Goal: Task Accomplishment & Management: Use online tool/utility

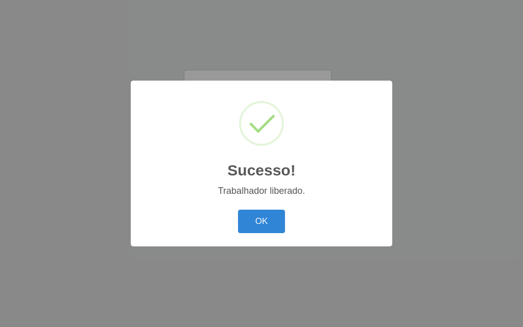
click at [227, 201] on div "Sucesso! × Trabalhador liberado. OK Cancel" at bounding box center [262, 163] width 262 height 165
click at [257, 226] on button "OK" at bounding box center [262, 222] width 48 height 24
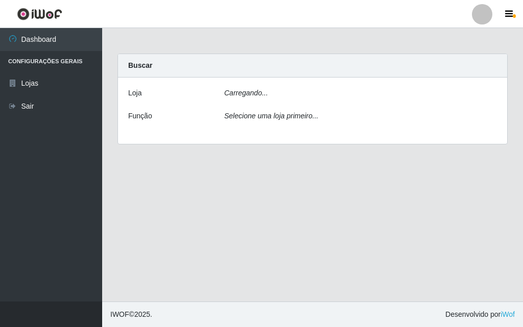
click at [255, 104] on div "[PERSON_NAME]... Função Selecione uma loja primeiro..." at bounding box center [312, 111] width 389 height 66
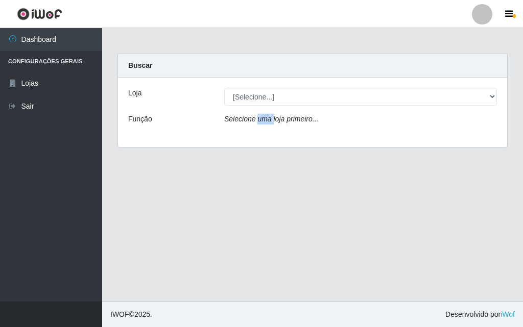
click at [259, 111] on div "Loja [Selecione...] Divino Fogão - Campina Grande Função Selecione uma loja pri…" at bounding box center [312, 112] width 389 height 69
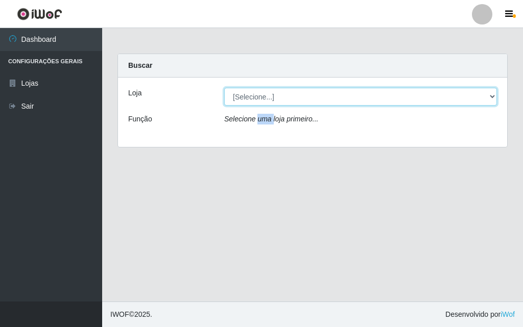
drag, startPoint x: 263, startPoint y: 91, endPoint x: 263, endPoint y: 96, distance: 5.1
click at [263, 91] on select "[Selecione...] Divino Fogão - [GEOGRAPHIC_DATA]" at bounding box center [360, 97] width 273 height 18
select select "499"
click at [224, 88] on select "[Selecione...] Divino Fogão - [GEOGRAPHIC_DATA]" at bounding box center [360, 97] width 273 height 18
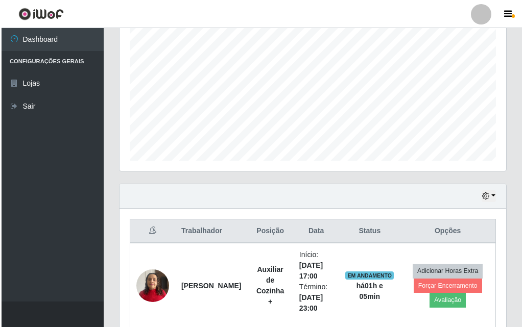
scroll to position [340, 0]
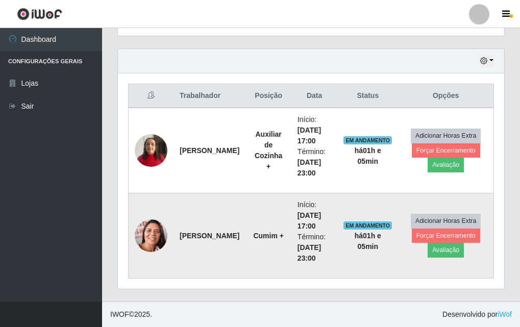
click at [159, 229] on img at bounding box center [151, 236] width 33 height 41
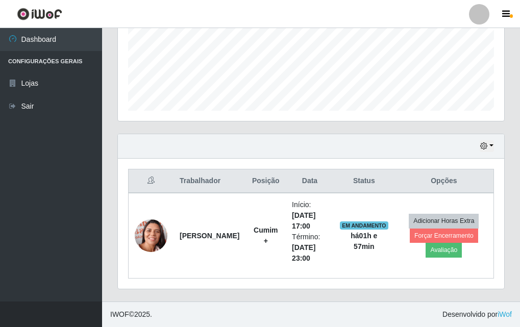
scroll to position [254, 0]
click at [75, 265] on ul "Dashboard Configurações Gerais Lojas Sair" at bounding box center [51, 165] width 102 height 274
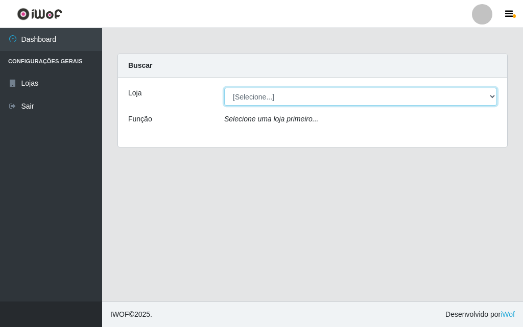
drag, startPoint x: 239, startPoint y: 88, endPoint x: 242, endPoint y: 94, distance: 6.9
click at [241, 93] on select "[Selecione...] Divino Fogão - [GEOGRAPHIC_DATA]" at bounding box center [360, 97] width 273 height 18
click at [224, 88] on select "[Selecione...] Divino Fogão - [GEOGRAPHIC_DATA]" at bounding box center [360, 97] width 273 height 18
drag, startPoint x: 310, startPoint y: 91, endPoint x: 305, endPoint y: 84, distance: 8.9
click at [305, 85] on div "Loja [Selecione...] Divino Fogão - Campina Grande Função Selecione uma loja pri…" at bounding box center [312, 112] width 389 height 69
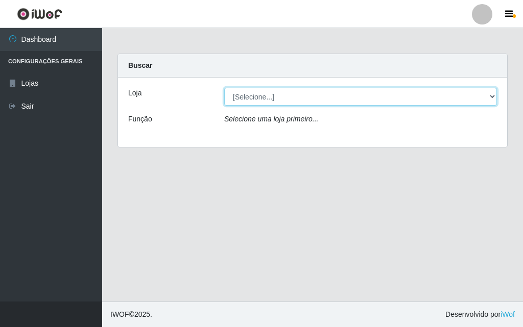
click at [224, 88] on select "[Selecione...] Divino Fogão - [GEOGRAPHIC_DATA]" at bounding box center [360, 97] width 273 height 18
drag, startPoint x: 336, startPoint y: 89, endPoint x: 335, endPoint y: 104, distance: 14.3
click at [336, 89] on select "[Selecione...] Divino Fogão - [GEOGRAPHIC_DATA]" at bounding box center [360, 97] width 273 height 18
select select "499"
click at [224, 88] on select "[Selecione...] Divino Fogão - [GEOGRAPHIC_DATA]" at bounding box center [360, 97] width 273 height 18
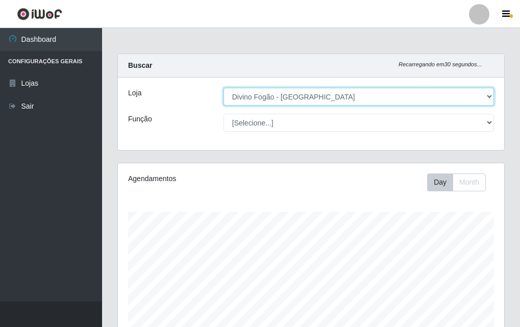
scroll to position [212, 387]
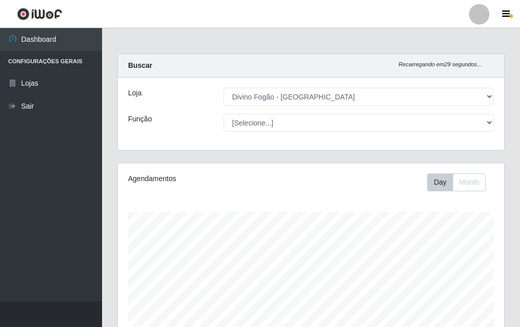
click at [344, 138] on div "Loja [Selecione...] Divino Fogão - Campina Grande Função [Selecione...] ASG ASG…" at bounding box center [311, 114] width 387 height 73
drag, startPoint x: 351, startPoint y: 109, endPoint x: 363, endPoint y: 149, distance: 41.5
click at [353, 120] on div "Loja [Selecione...] Divino Fogão - Campina Grande Função [Selecione...] ASG ASG…" at bounding box center [311, 114] width 387 height 73
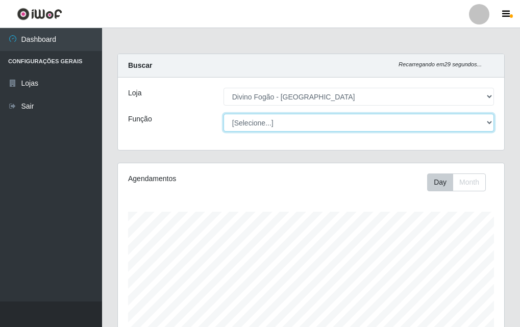
click at [365, 124] on select "[Selecione...] ASG ASG + ASG ++ Auxiliar de Cozinha Auxiliar de Cozinha + Auxil…" at bounding box center [359, 123] width 271 height 18
select select "91"
click at [224, 114] on select "[Selecione...] ASG ASG + ASG ++ Auxiliar de Cozinha Auxiliar de Cozinha + Auxil…" at bounding box center [359, 123] width 271 height 18
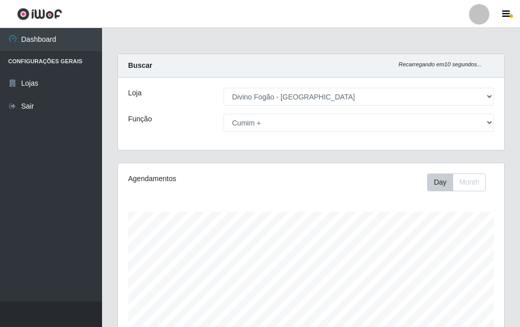
drag, startPoint x: 230, startPoint y: 111, endPoint x: 241, endPoint y: 151, distance: 41.3
click at [230, 112] on div "Loja [Selecione...] Divino Fogão - Campina Grande Função [Selecione...] ASG ASG…" at bounding box center [311, 114] width 387 height 73
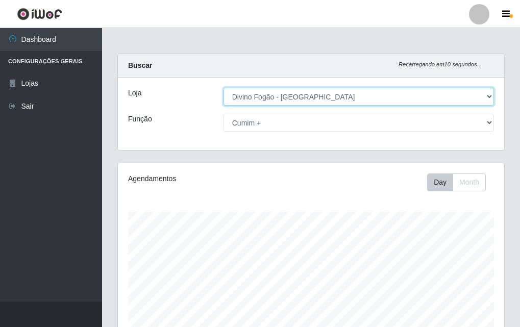
click at [246, 115] on div "Loja [Selecione...] Divino Fogão - Campina Grande Função [Selecione...] ASG ASG…" at bounding box center [311, 114] width 387 height 73
click at [224, 88] on select "[Selecione...] Divino Fogão - [GEOGRAPHIC_DATA]" at bounding box center [359, 97] width 271 height 18
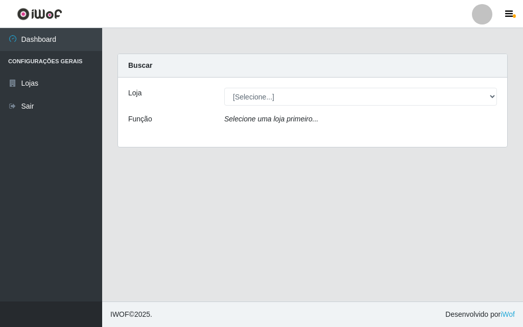
click at [254, 112] on div "Loja [Selecione...] Divino Fogão - Campina Grande Função Selecione uma loja pri…" at bounding box center [312, 112] width 389 height 69
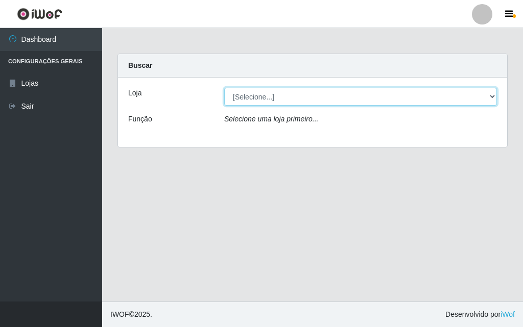
click at [262, 91] on select "[Selecione...] Divino Fogão - [GEOGRAPHIC_DATA]" at bounding box center [360, 97] width 273 height 18
select select "499"
click at [224, 88] on select "[Selecione...] Divino Fogão - [GEOGRAPHIC_DATA]" at bounding box center [360, 97] width 273 height 18
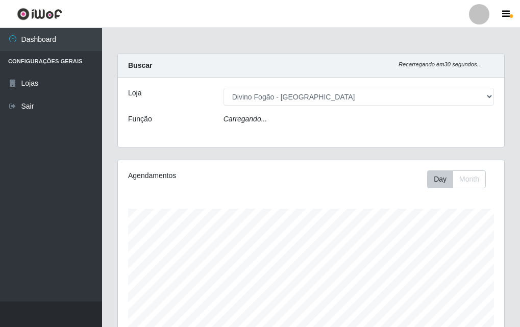
click at [246, 126] on div "Carregando..." at bounding box center [359, 121] width 286 height 15
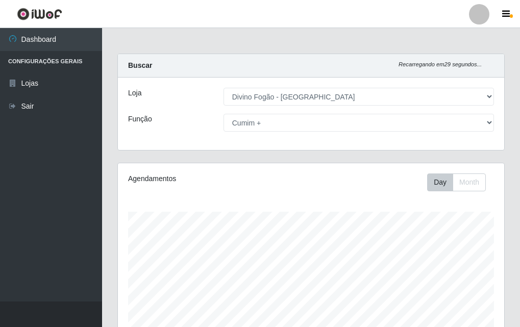
click at [251, 119] on select "[Selecione...] ASG ASG + ASG ++ Auxiliar de Cozinha Auxiliar de Cozinha + Auxil…" at bounding box center [359, 123] width 271 height 18
click at [224, 114] on select "[Selecione...] ASG ASG + ASG ++ Auxiliar de Cozinha Auxiliar de Cozinha + Auxil…" at bounding box center [359, 123] width 271 height 18
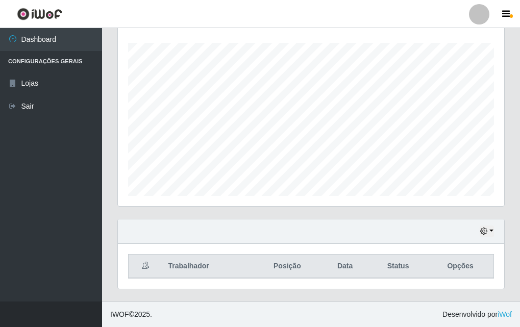
click at [500, 234] on div "Hoje 1 dia 3 dias 1 Semana Não encerrados" at bounding box center [311, 232] width 387 height 25
click at [484, 232] on icon "button" at bounding box center [484, 231] width 7 height 7
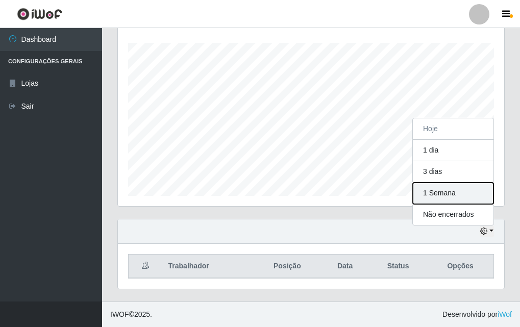
click at [446, 194] on button "1 Semana" at bounding box center [453, 193] width 81 height 21
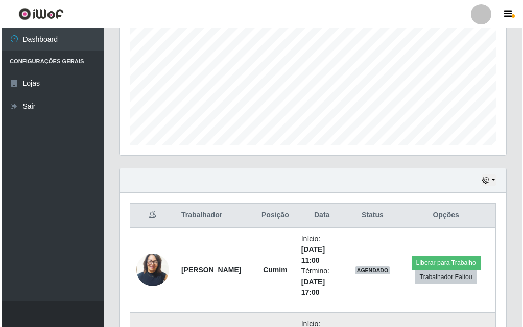
scroll to position [424, 0]
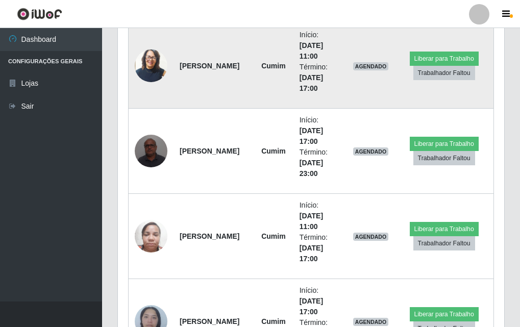
click at [164, 59] on img at bounding box center [151, 65] width 33 height 38
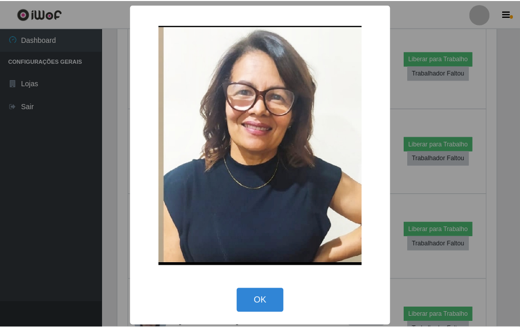
scroll to position [212, 382]
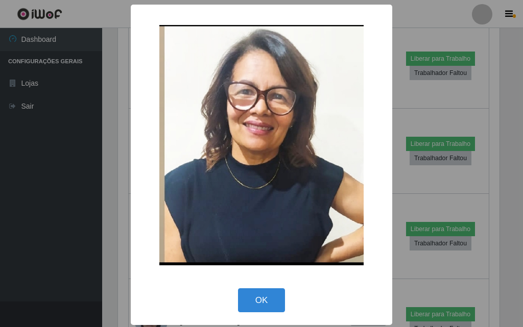
click at [117, 117] on div "× OK Cancel" at bounding box center [261, 163] width 523 height 327
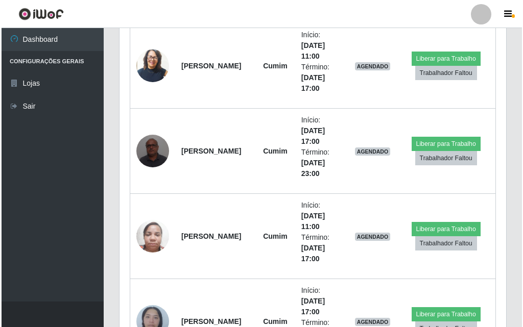
scroll to position [212, 387]
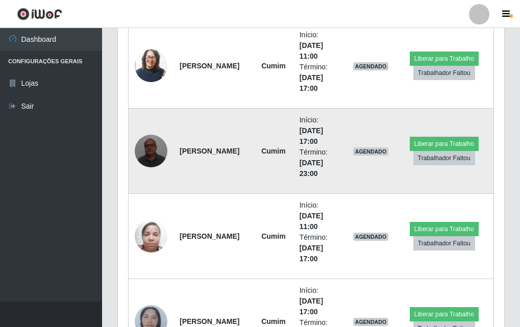
click at [154, 145] on img at bounding box center [151, 150] width 33 height 43
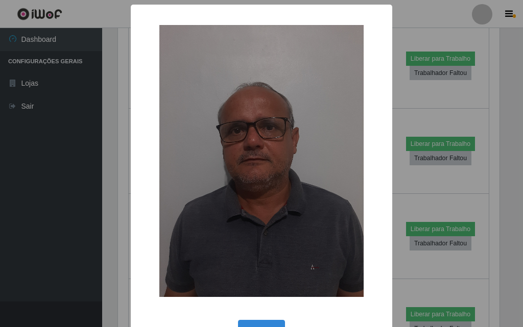
click at [122, 167] on div "× OK Cancel" at bounding box center [261, 163] width 523 height 327
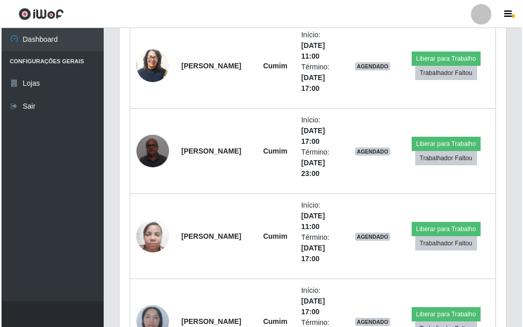
scroll to position [578, 0]
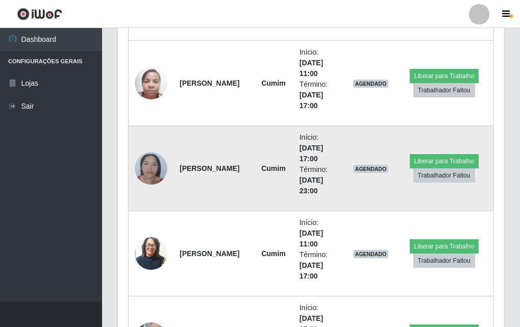
click at [153, 171] on img at bounding box center [151, 168] width 33 height 43
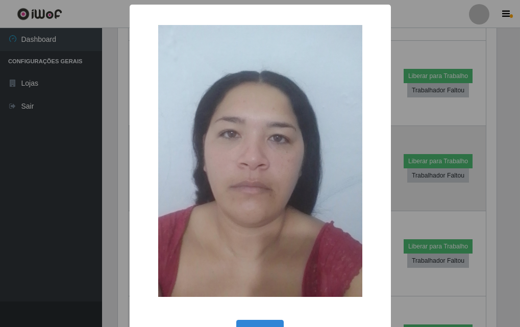
scroll to position [212, 382]
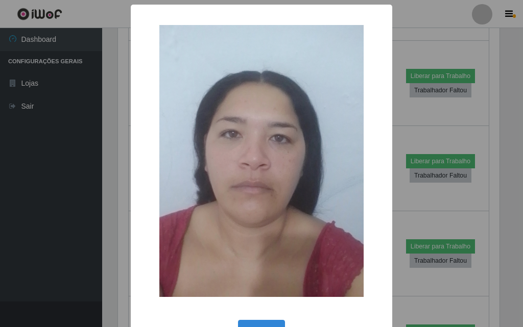
click at [110, 170] on div "× OK Cancel" at bounding box center [261, 163] width 523 height 327
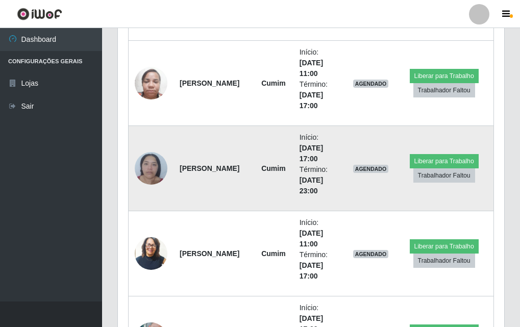
scroll to position [680, 0]
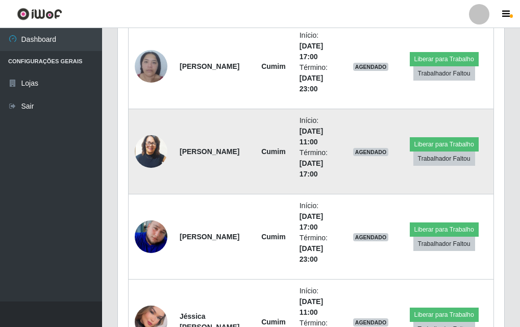
click at [160, 154] on img at bounding box center [151, 151] width 33 height 38
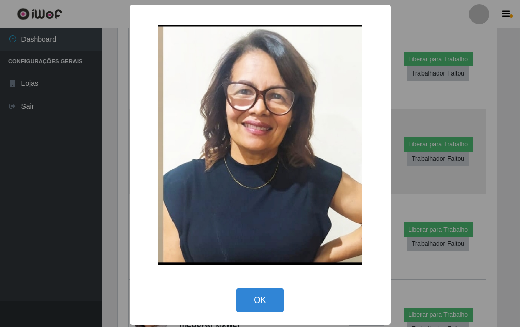
scroll to position [212, 382]
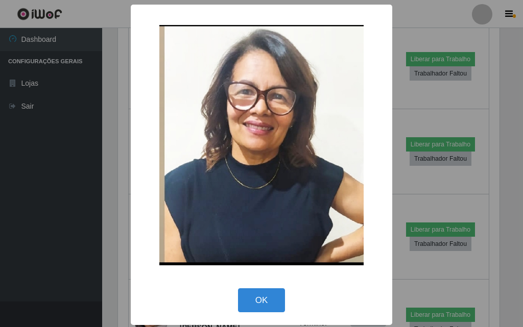
click at [141, 170] on div "×" at bounding box center [261, 145] width 241 height 261
click at [121, 190] on div "× OK Cancel" at bounding box center [261, 163] width 523 height 327
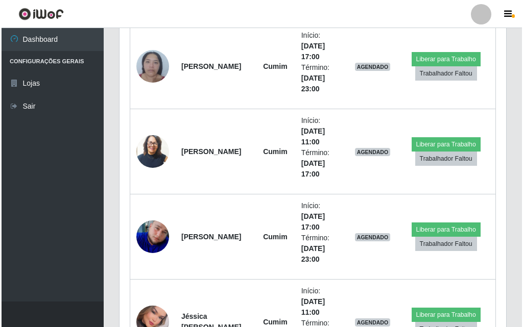
scroll to position [833, 0]
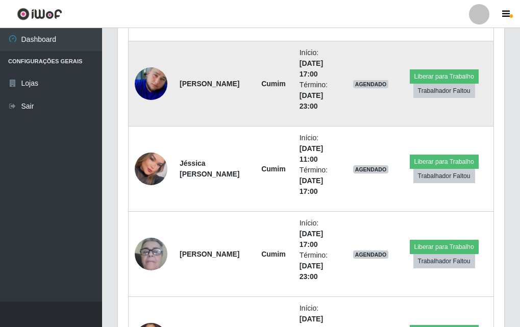
click at [160, 95] on img at bounding box center [151, 83] width 33 height 33
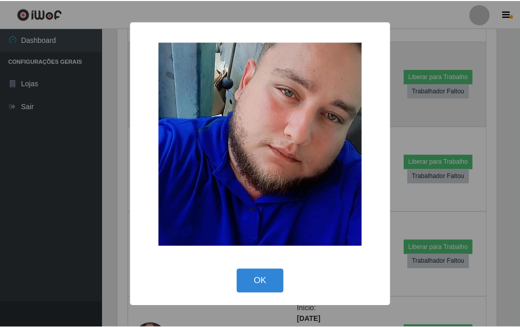
scroll to position [212, 382]
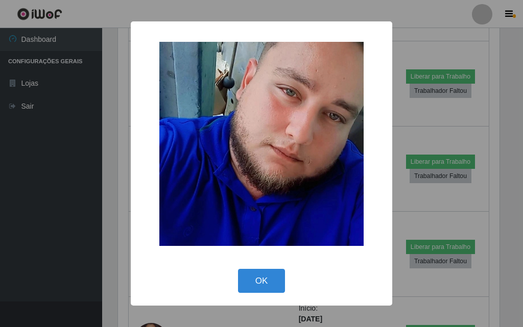
click at [107, 147] on div "× OK Cancel" at bounding box center [261, 163] width 523 height 327
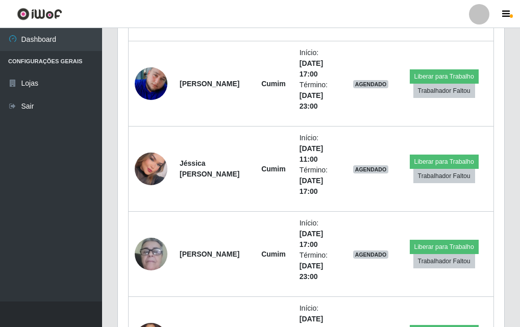
scroll to position [0, 0]
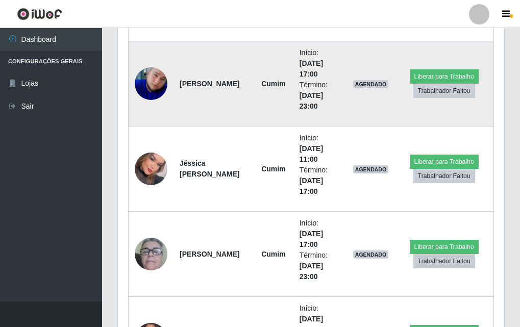
click at [145, 99] on img at bounding box center [151, 83] width 33 height 33
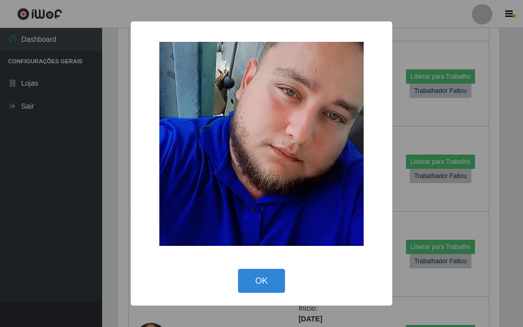
click at [121, 125] on div "× OK Cancel" at bounding box center [261, 163] width 523 height 327
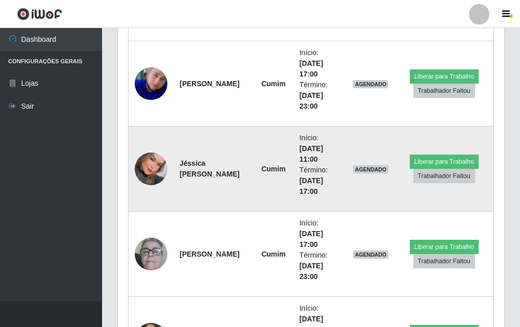
click at [144, 174] on img at bounding box center [151, 169] width 33 height 46
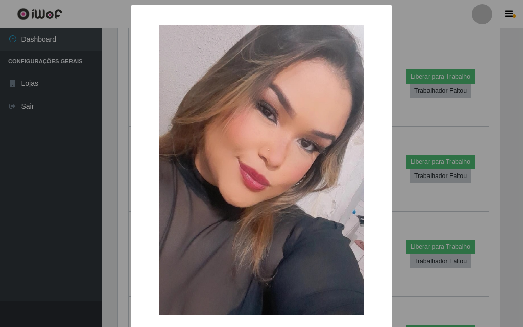
click at [131, 186] on div "× OK Cancel" at bounding box center [262, 190] width 262 height 371
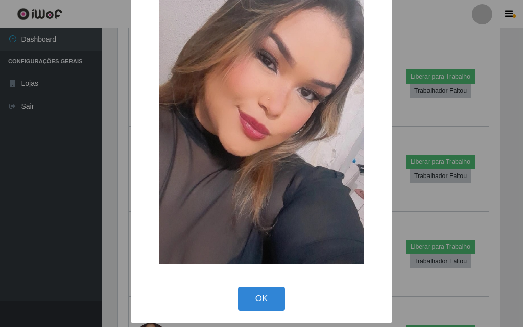
click at [119, 195] on div "× OK Cancel" at bounding box center [261, 163] width 523 height 327
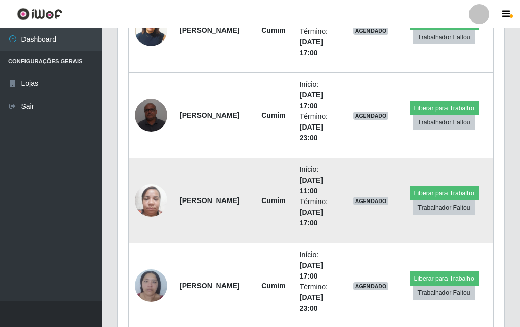
click at [147, 196] on img at bounding box center [151, 200] width 33 height 43
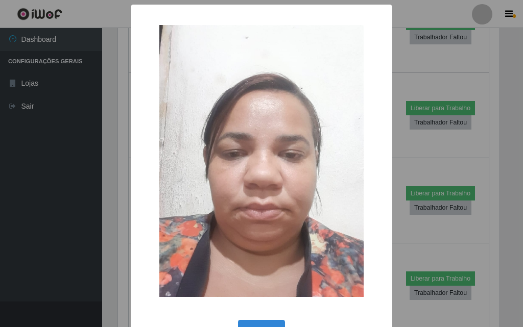
click at [89, 200] on div "× OK Cancel" at bounding box center [261, 163] width 523 height 327
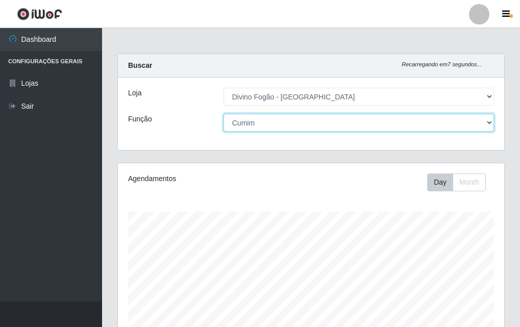
drag, startPoint x: 262, startPoint y: 116, endPoint x: 260, endPoint y: 124, distance: 7.4
click at [260, 123] on select "[Selecione...] ASG ASG + ASG ++ Auxiliar de Cozinha Auxiliar de Cozinha + Auxil…" at bounding box center [359, 123] width 271 height 18
click at [282, 130] on select "[Selecione...] ASG ASG + ASG ++ Auxiliar de Cozinha Auxiliar de Cozinha + Auxil…" at bounding box center [359, 123] width 271 height 18
select select "9"
click at [224, 114] on select "[Selecione...] ASG ASG + ASG ++ Auxiliar de Cozinha Auxiliar de Cozinha + Auxil…" at bounding box center [359, 123] width 271 height 18
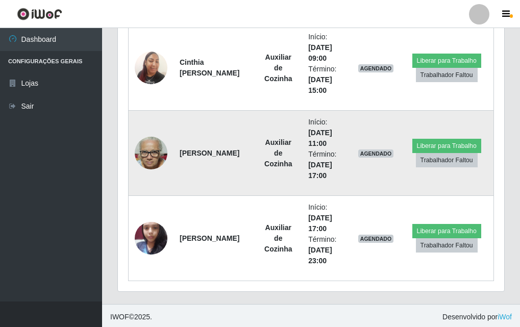
scroll to position [1242, 0]
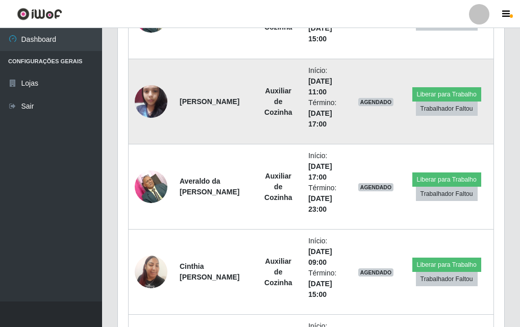
click at [153, 105] on img at bounding box center [151, 101] width 33 height 43
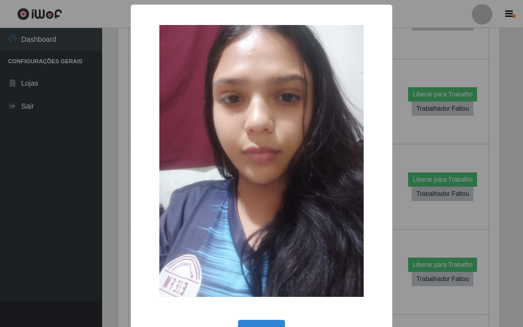
click at [103, 147] on div "× OK Cancel" at bounding box center [261, 163] width 523 height 327
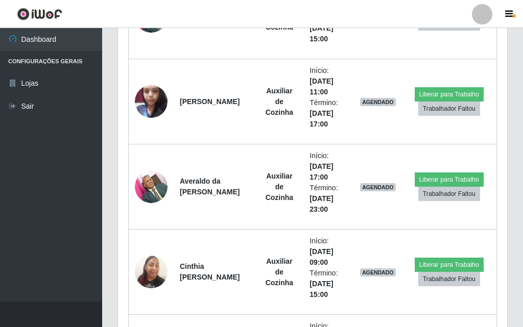
scroll to position [212, 387]
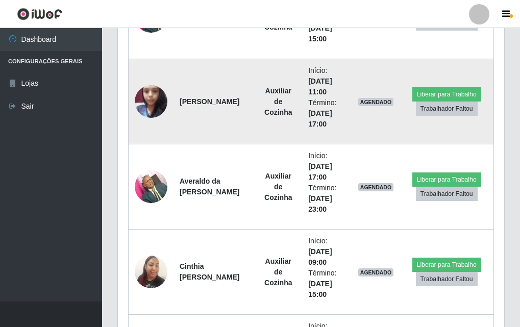
click at [155, 108] on img at bounding box center [151, 101] width 33 height 43
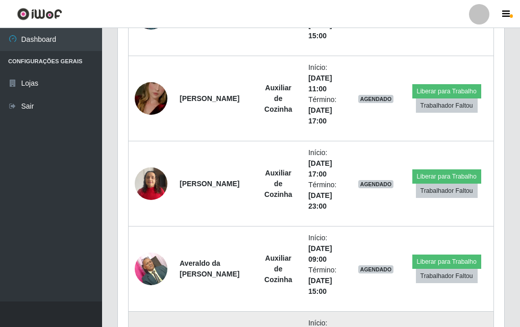
scroll to position [938, 0]
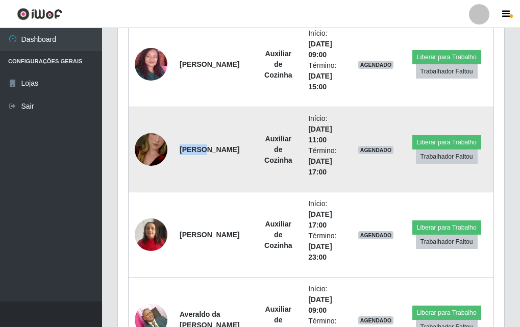
drag, startPoint x: 193, startPoint y: 141, endPoint x: 163, endPoint y: 143, distance: 29.2
click at [167, 143] on tr "Débora Pereira Costa Auxiliar de Cozinha Início: 01/10/2025, 11:00 Término: 01/…" at bounding box center [312, 149] width 366 height 85
click at [163, 143] on img at bounding box center [151, 150] width 33 height 58
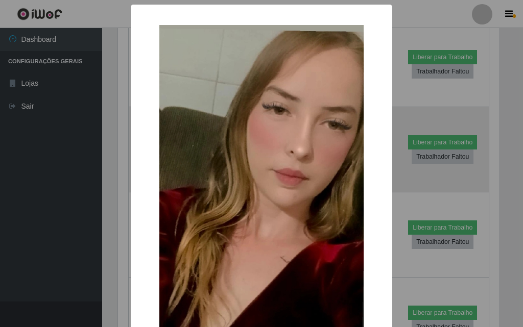
click at [163, 143] on div "×" at bounding box center [261, 207] width 241 height 384
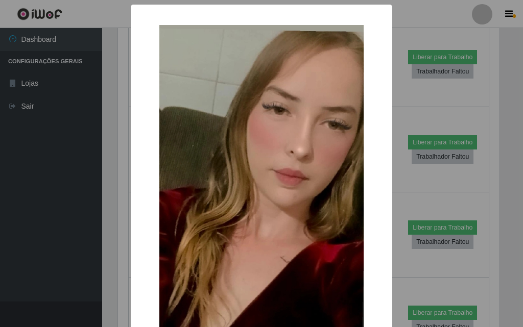
click at [119, 147] on div "× OK Cancel" at bounding box center [261, 163] width 523 height 327
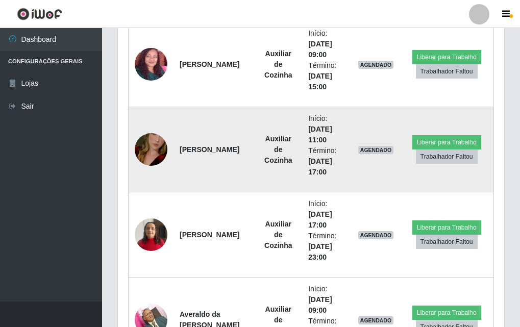
scroll to position [212, 387]
click at [152, 154] on img at bounding box center [151, 150] width 33 height 58
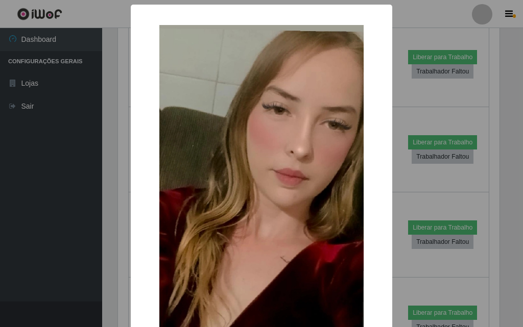
click at [120, 157] on div "× OK Cancel" at bounding box center [261, 163] width 523 height 327
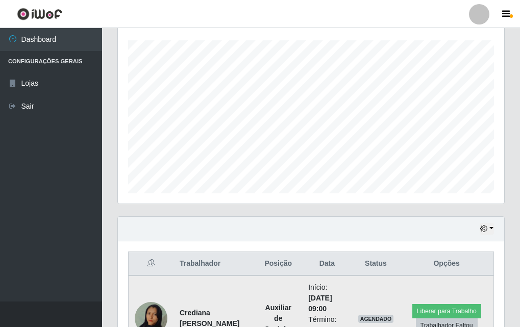
scroll to position [0, 0]
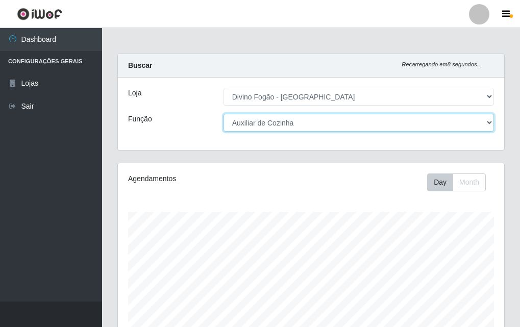
click at [311, 117] on select "[Selecione...] ASG ASG + ASG ++ Auxiliar de Cozinha Auxiliar de Cozinha + Auxil…" at bounding box center [359, 123] width 271 height 18
click at [224, 114] on select "[Selecione...] ASG ASG + ASG ++ Auxiliar de Cozinha Auxiliar de Cozinha + Auxil…" at bounding box center [359, 123] width 271 height 18
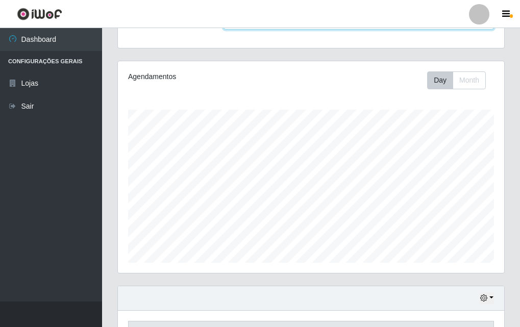
scroll to position [169, 0]
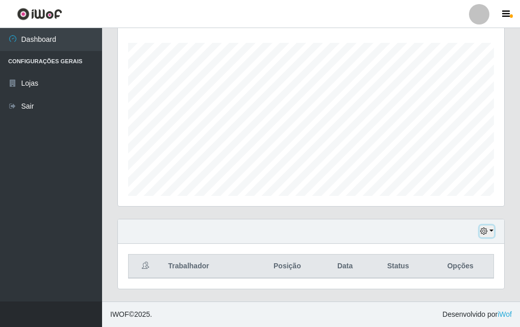
click at [484, 230] on button "button" at bounding box center [487, 232] width 14 height 12
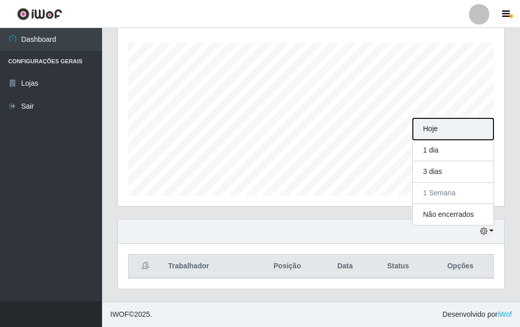
click at [456, 131] on button "Hoje" at bounding box center [453, 129] width 81 height 21
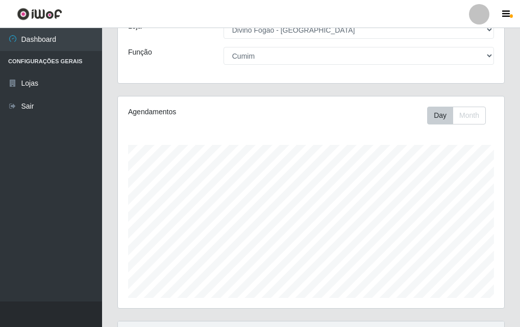
scroll to position [0, 0]
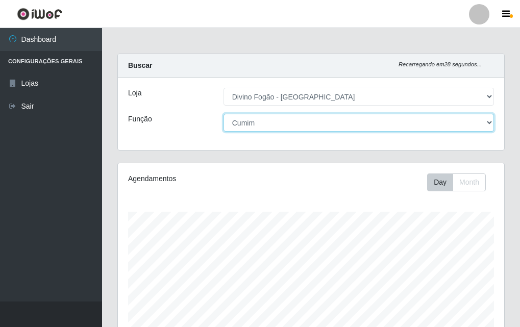
click at [297, 121] on select "[Selecione...] ASG ASG + ASG ++ Auxiliar de Cozinha Auxiliar de Cozinha + Auxil…" at bounding box center [359, 123] width 271 height 18
click at [296, 129] on select "[Selecione...] ASG ASG + ASG ++ Auxiliar de Cozinha Auxiliar de Cozinha + Auxil…" at bounding box center [359, 123] width 271 height 18
select select "91"
click at [224, 114] on select "[Selecione...] ASG ASG + ASG ++ Auxiliar de Cozinha Auxiliar de Cozinha + Auxil…" at bounding box center [359, 123] width 271 height 18
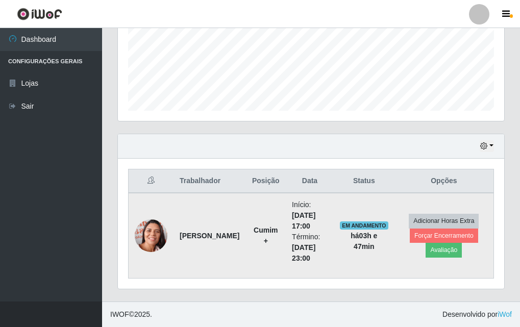
click at [202, 236] on td "[PERSON_NAME]" at bounding box center [210, 236] width 72 height 86
click at [211, 204] on td "[PERSON_NAME]" at bounding box center [210, 236] width 72 height 86
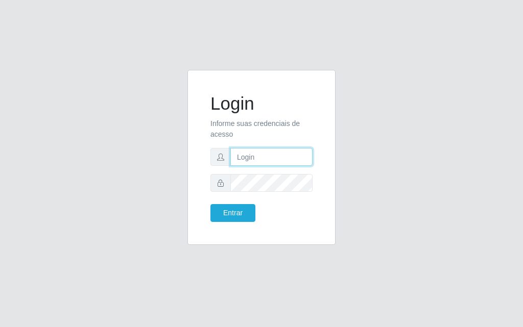
click at [267, 157] on input "text" at bounding box center [271, 157] width 82 height 18
type input "jessica@divinofogao"
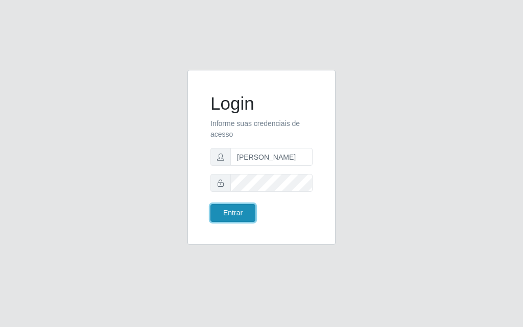
click at [241, 209] on button "Entrar" at bounding box center [232, 213] width 45 height 18
click at [245, 210] on button "Entrar" at bounding box center [232, 213] width 45 height 18
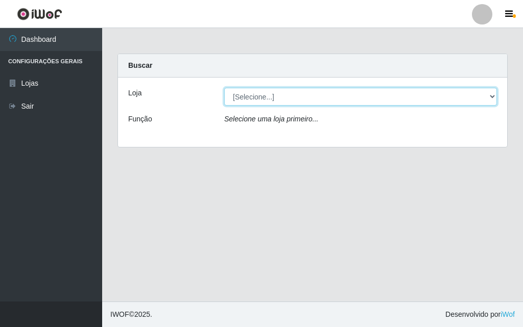
click at [276, 99] on select "[Selecione...] Divino Fogão - [GEOGRAPHIC_DATA]" at bounding box center [360, 97] width 273 height 18
select select "499"
click at [224, 88] on select "[Selecione...] Divino Fogão - [GEOGRAPHIC_DATA]" at bounding box center [360, 97] width 273 height 18
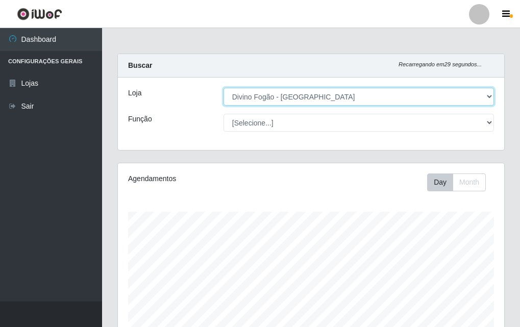
scroll to position [212, 387]
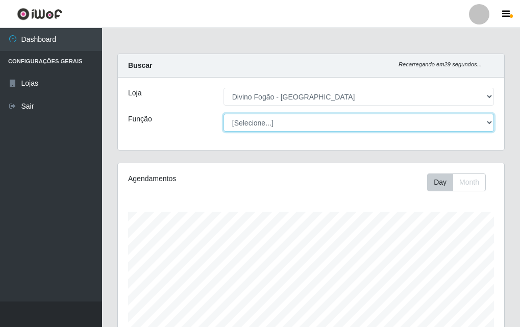
click at [274, 127] on select "[Selecione...] ASG ASG + ASG ++ Auxiliar de Cozinha Auxiliar de Cozinha + Auxil…" at bounding box center [359, 123] width 271 height 18
click at [224, 114] on select "[Selecione...] ASG ASG + ASG ++ Auxiliar de Cozinha Auxiliar de Cozinha + Auxil…" at bounding box center [359, 123] width 271 height 18
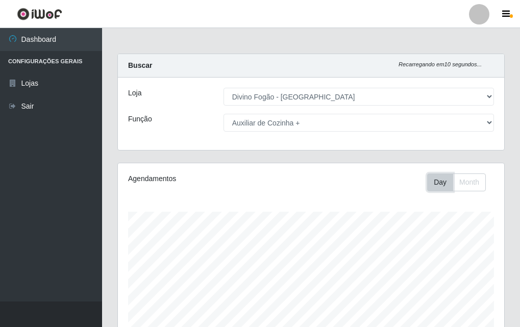
click at [432, 181] on button "Day" at bounding box center [441, 183] width 26 height 18
click at [462, 185] on button "Month" at bounding box center [469, 183] width 33 height 18
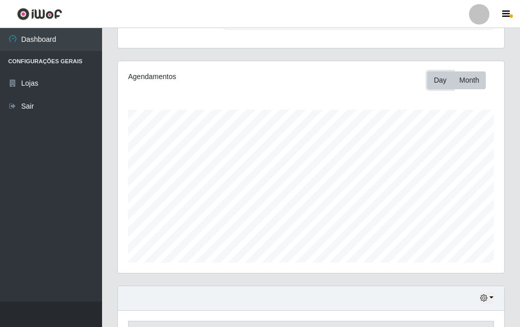
click at [445, 78] on button "Day" at bounding box center [441, 81] width 26 height 18
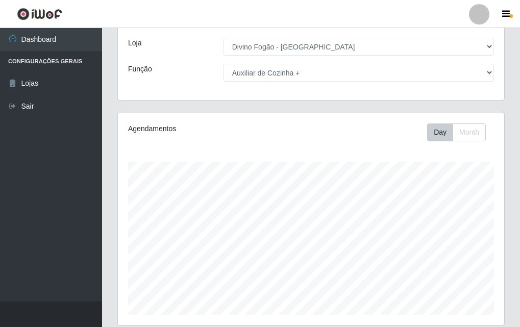
scroll to position [0, 0]
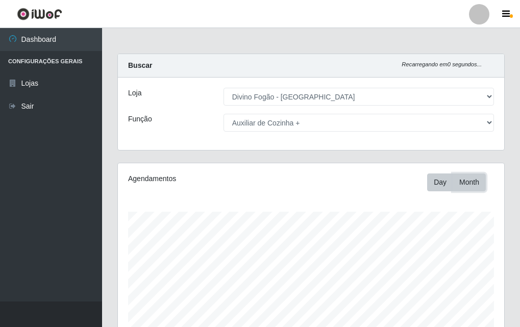
click at [468, 184] on button "Month" at bounding box center [469, 183] width 33 height 18
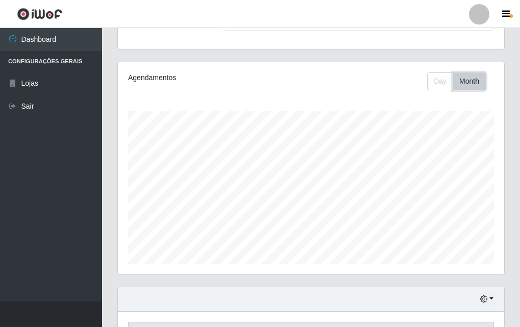
scroll to position [50, 0]
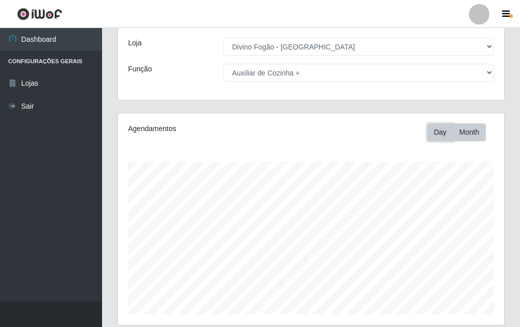
click at [443, 134] on button "Day" at bounding box center [441, 133] width 26 height 18
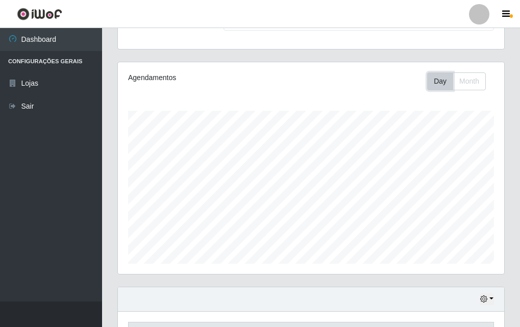
scroll to position [254, 0]
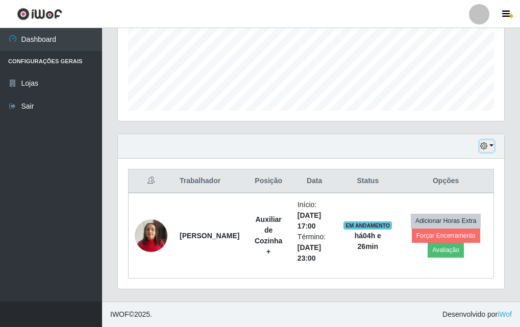
click at [482, 147] on icon "button" at bounding box center [484, 146] width 7 height 7
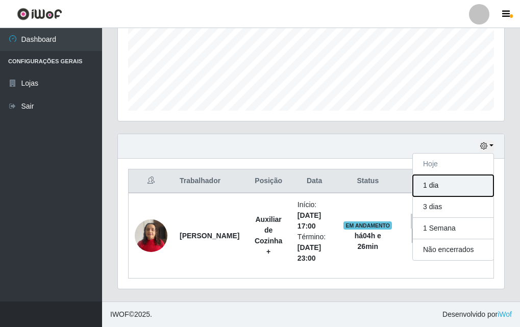
click at [433, 183] on button "1 dia" at bounding box center [453, 185] width 81 height 21
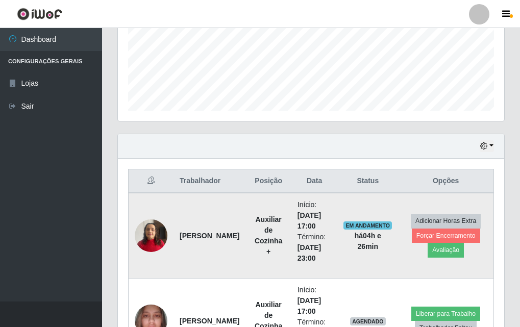
scroll to position [340, 0]
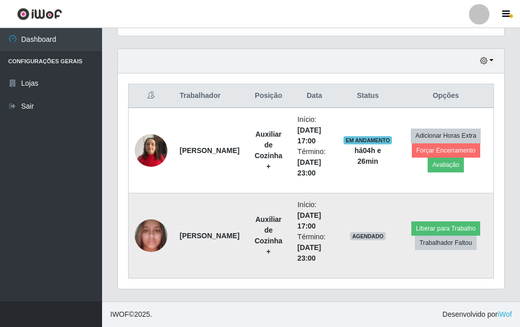
click at [160, 239] on img at bounding box center [151, 235] width 33 height 43
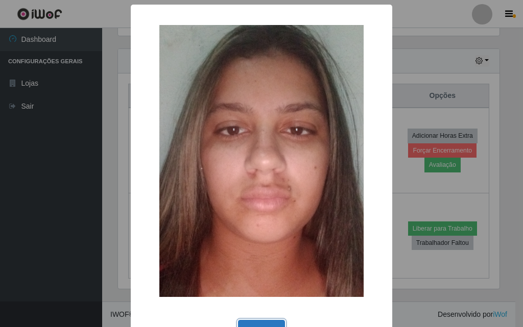
click at [255, 324] on button "OK" at bounding box center [262, 332] width 48 height 24
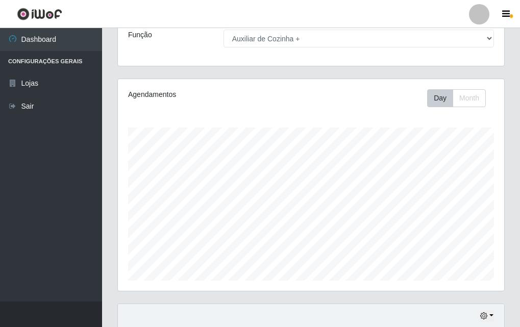
scroll to position [0, 0]
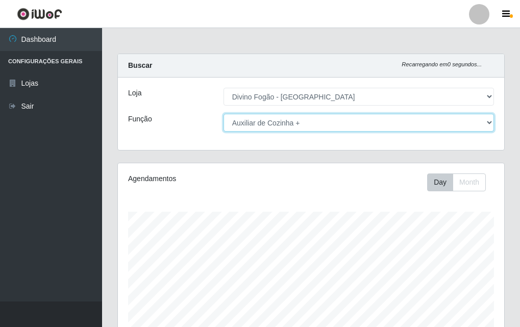
click at [388, 125] on select "[Selecione...] ASG ASG + ASG ++ Auxiliar de Cozinha Auxiliar de Cozinha + Auxil…" at bounding box center [359, 123] width 271 height 18
click at [224, 114] on select "[Selecione...] ASG ASG + ASG ++ Auxiliar de Cozinha Auxiliar de Cozinha + Auxil…" at bounding box center [359, 123] width 271 height 18
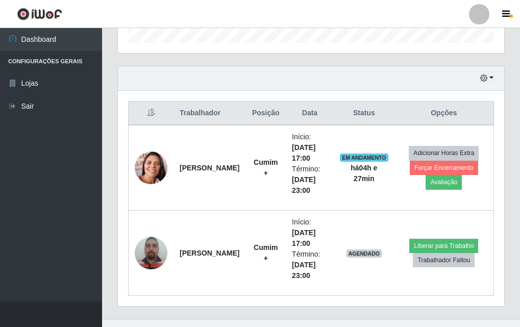
scroll to position [340, 0]
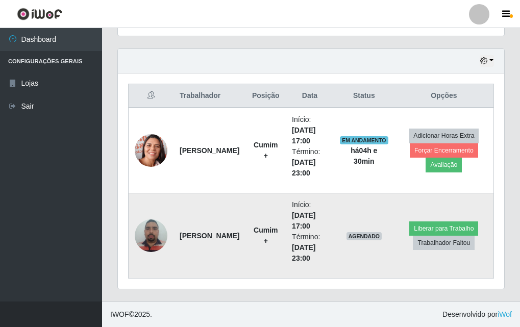
select select "92"
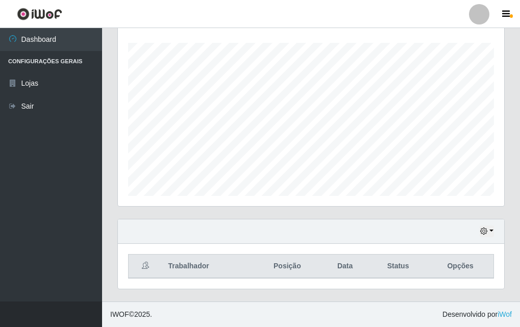
scroll to position [169, 0]
